Goal: Task Accomplishment & Management: Use online tool/utility

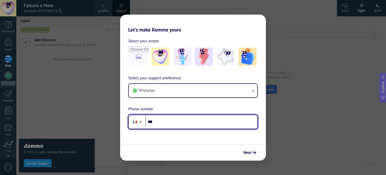
click at [141, 121] on div at bounding box center [141, 121] width 6 height 6
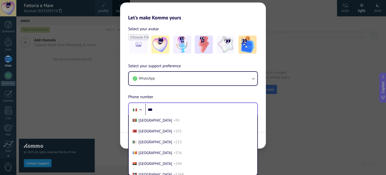
scroll to position [1265, 0]
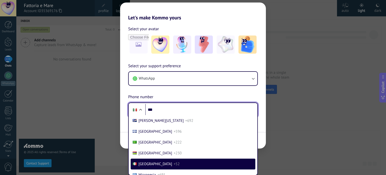
click at [159, 108] on div "Select your support preference WhatsApp Phone number Phone *** Afghanistan +93 …" at bounding box center [193, 90] width 146 height 54
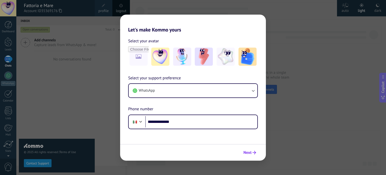
click at [254, 153] on icon "submit" at bounding box center [255, 153] width 4 height 4
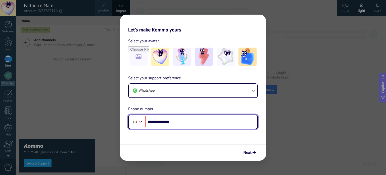
click at [155, 122] on input "**********" at bounding box center [201, 122] width 112 height 12
type input "**********"
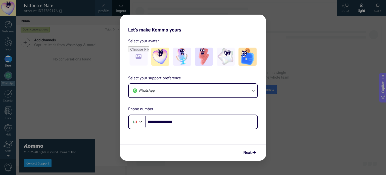
drag, startPoint x: 245, startPoint y: 151, endPoint x: 238, endPoint y: 147, distance: 7.7
click at [245, 151] on span "Next" at bounding box center [248, 153] width 8 height 4
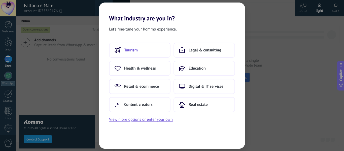
click at [125, 50] on span "Tourism" at bounding box center [131, 50] width 14 height 5
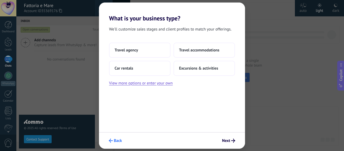
click at [115, 136] on button "Back" at bounding box center [115, 140] width 18 height 9
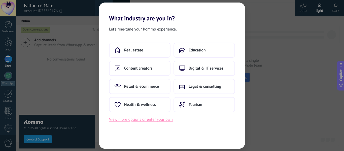
click at [136, 120] on button "View more options or enter your own" at bounding box center [141, 119] width 64 height 7
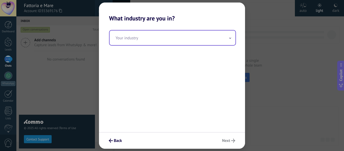
click at [142, 43] on input "text" at bounding box center [172, 37] width 126 height 15
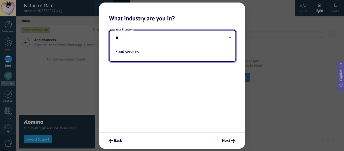
type input "*"
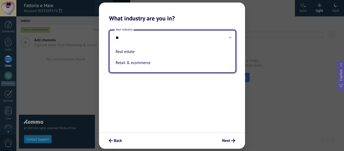
type input "*"
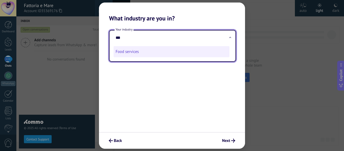
click at [137, 53] on li "Food services" at bounding box center [171, 51] width 116 height 11
type input "**********"
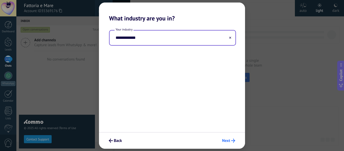
click at [227, 141] on span "Next" at bounding box center [226, 141] width 8 height 4
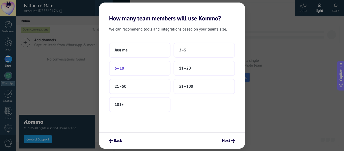
click at [142, 71] on button "6–10" at bounding box center [139, 68] width 61 height 15
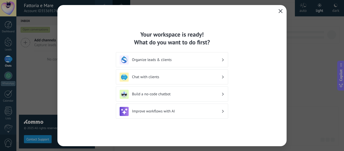
click at [281, 12] on icon "button" at bounding box center [280, 11] width 4 height 4
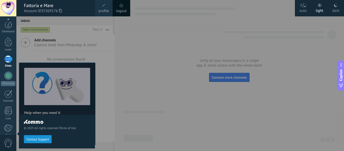
scroll to position [59, 0]
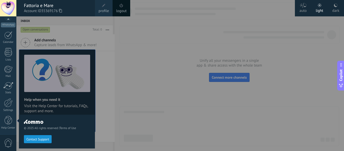
click at [331, 9] on label "dark" at bounding box center [335, 8] width 16 height 16
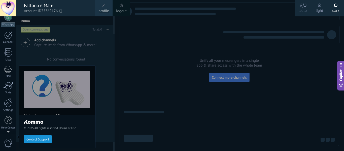
scroll to position [0, 0]
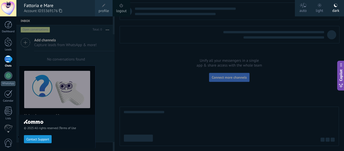
click at [306, 7] on icon at bounding box center [302, 5] width 7 height 5
click at [104, 103] on div at bounding box center [188, 75] width 344 height 151
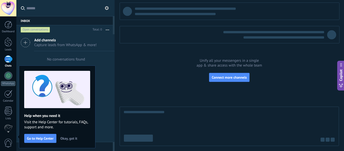
click at [73, 138] on span "Okay, got it" at bounding box center [68, 138] width 17 height 4
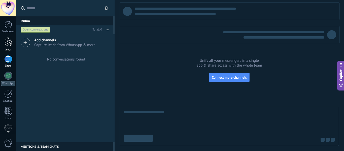
click at [7, 43] on div at bounding box center [9, 41] width 8 height 9
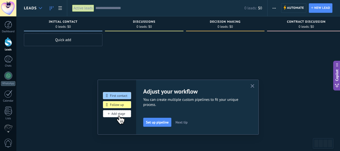
click at [40, 7] on icon at bounding box center [40, 8] width 3 height 2
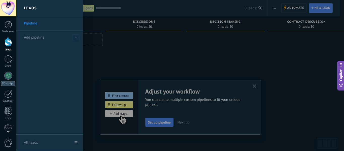
click at [41, 22] on link "Pipeline" at bounding box center [51, 23] width 54 height 14
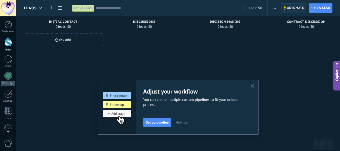
click at [285, 6] on icon at bounding box center [284, 7] width 3 height 5
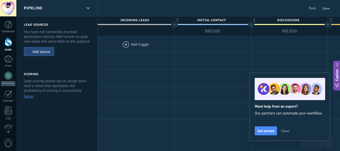
click at [39, 7] on span "Pipeline" at bounding box center [33, 8] width 19 height 5
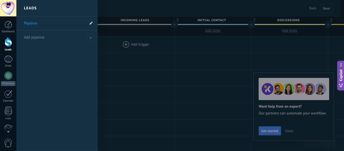
click at [91, 23] on icon at bounding box center [91, 22] width 3 height 3
drag, startPoint x: 42, startPoint y: 23, endPoint x: 18, endPoint y: 24, distance: 24.1
click at [18, 24] on li "Pipeline ********" at bounding box center [56, 23] width 81 height 14
type input "******"
click at [89, 37] on span at bounding box center [90, 37] width 7 height 7
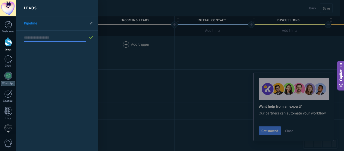
click at [40, 37] on input "text" at bounding box center [55, 37] width 62 height 8
type input "*******"
drag, startPoint x: 31, startPoint y: 39, endPoint x: 8, endPoint y: 40, distance: 23.9
click at [8, 40] on div "© 2025 All rights reserved | Terms of Use Contact Support auto light dark Fatto…" at bounding box center [8, 75] width 16 height 151
drag, startPoint x: 37, startPoint y: 37, endPoint x: 18, endPoint y: 40, distance: 19.6
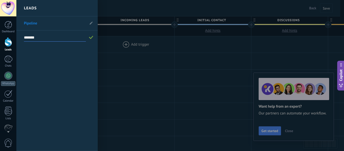
click at [18, 40] on li "*******" at bounding box center [56, 37] width 81 height 14
click at [67, 49] on div "Pipeline" at bounding box center [56, 83] width 81 height 134
click at [91, 24] on use at bounding box center [91, 22] width 3 height 3
click at [41, 24] on input "********" at bounding box center [54, 23] width 61 height 8
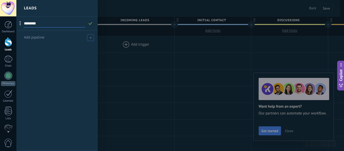
click at [41, 24] on input "********" at bounding box center [54, 23] width 61 height 8
type input "**********"
click at [90, 24] on use at bounding box center [90, 23] width 4 height 3
click at [112, 58] on div at bounding box center [188, 75] width 344 height 151
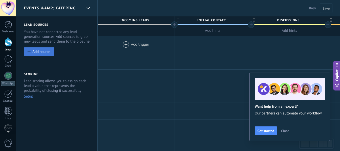
click at [40, 50] on div "Add source" at bounding box center [41, 51] width 18 height 4
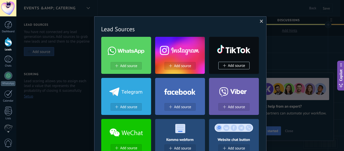
click at [261, 21] on span at bounding box center [261, 22] width 3 height 4
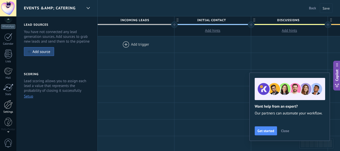
scroll to position [59, 0]
click at [6, 106] on div at bounding box center [8, 102] width 9 height 9
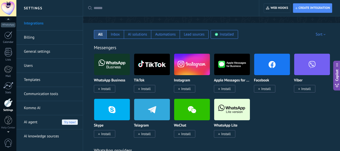
scroll to position [53, 0]
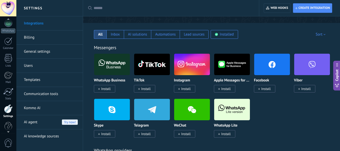
click at [12, 9] on div at bounding box center [8, 8] width 16 height 16
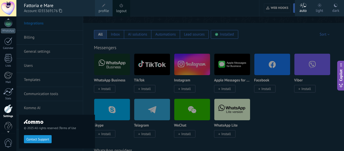
click at [103, 10] on span "profile" at bounding box center [103, 11] width 10 height 6
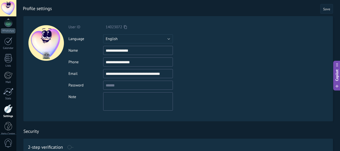
scroll to position [59, 0]
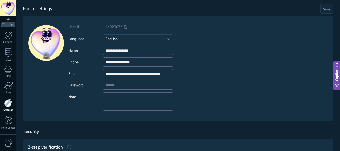
click at [46, 57] on input "file" at bounding box center [46, 55] width 7 height 7
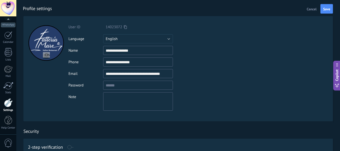
drag, startPoint x: 48, startPoint y: 38, endPoint x: 50, endPoint y: 28, distance: 10.8
click at [50, 28] on div at bounding box center [45, 42] width 35 height 35
click at [47, 54] on input "file" at bounding box center [46, 55] width 7 height 7
type input "**********"
click at [330, 8] on button "Save" at bounding box center [326, 9] width 13 height 10
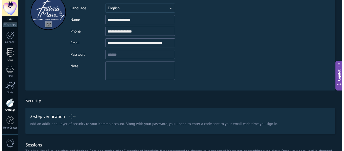
scroll to position [0, 0]
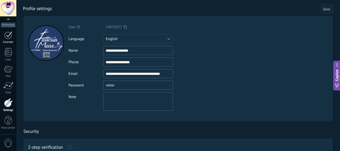
click at [10, 32] on div at bounding box center [8, 35] width 8 height 8
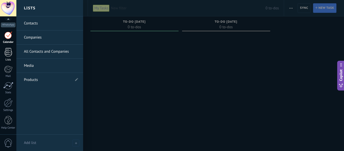
click at [7, 51] on div at bounding box center [9, 52] width 8 height 9
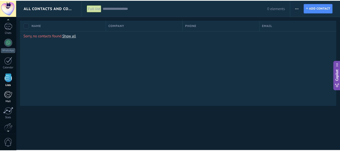
scroll to position [59, 0]
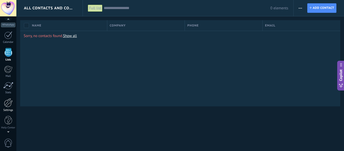
click at [8, 104] on div at bounding box center [8, 102] width 9 height 9
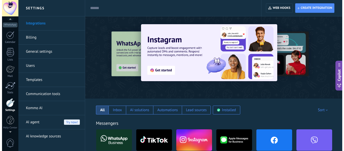
scroll to position [56, 0]
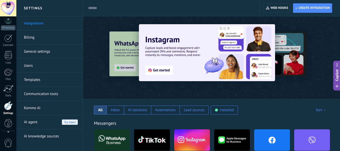
click at [6, 10] on div at bounding box center [8, 8] width 16 height 16
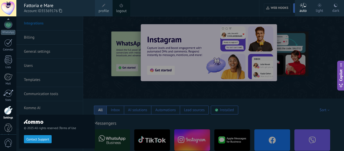
scroll to position [59, 0]
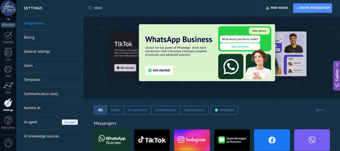
click at [104, 8] on input "text" at bounding box center [173, 8] width 158 height 5
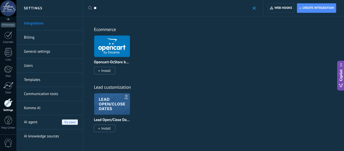
type input "*"
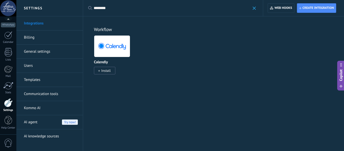
click at [105, 72] on span "Install" at bounding box center [106, 70] width 10 height 5
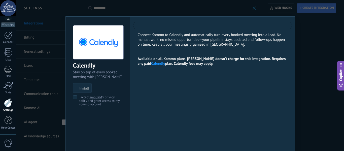
click at [82, 88] on span "Install" at bounding box center [84, 88] width 10 height 4
click at [80, 88] on span "Install" at bounding box center [84, 88] width 10 height 4
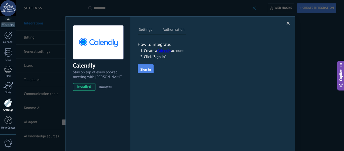
click at [145, 70] on span "Sign in" at bounding box center [145, 69] width 10 height 4
click at [288, 22] on span at bounding box center [287, 24] width 3 height 4
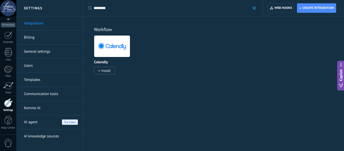
drag, startPoint x: 109, startPoint y: 8, endPoint x: 90, endPoint y: 8, distance: 19.1
click at [90, 8] on div "Apply ******** Apply Reset" at bounding box center [173, 8] width 180 height 16
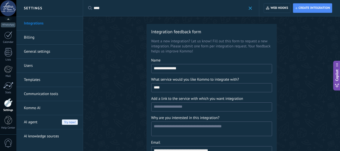
type input "****"
